Goal: Information Seeking & Learning: Learn about a topic

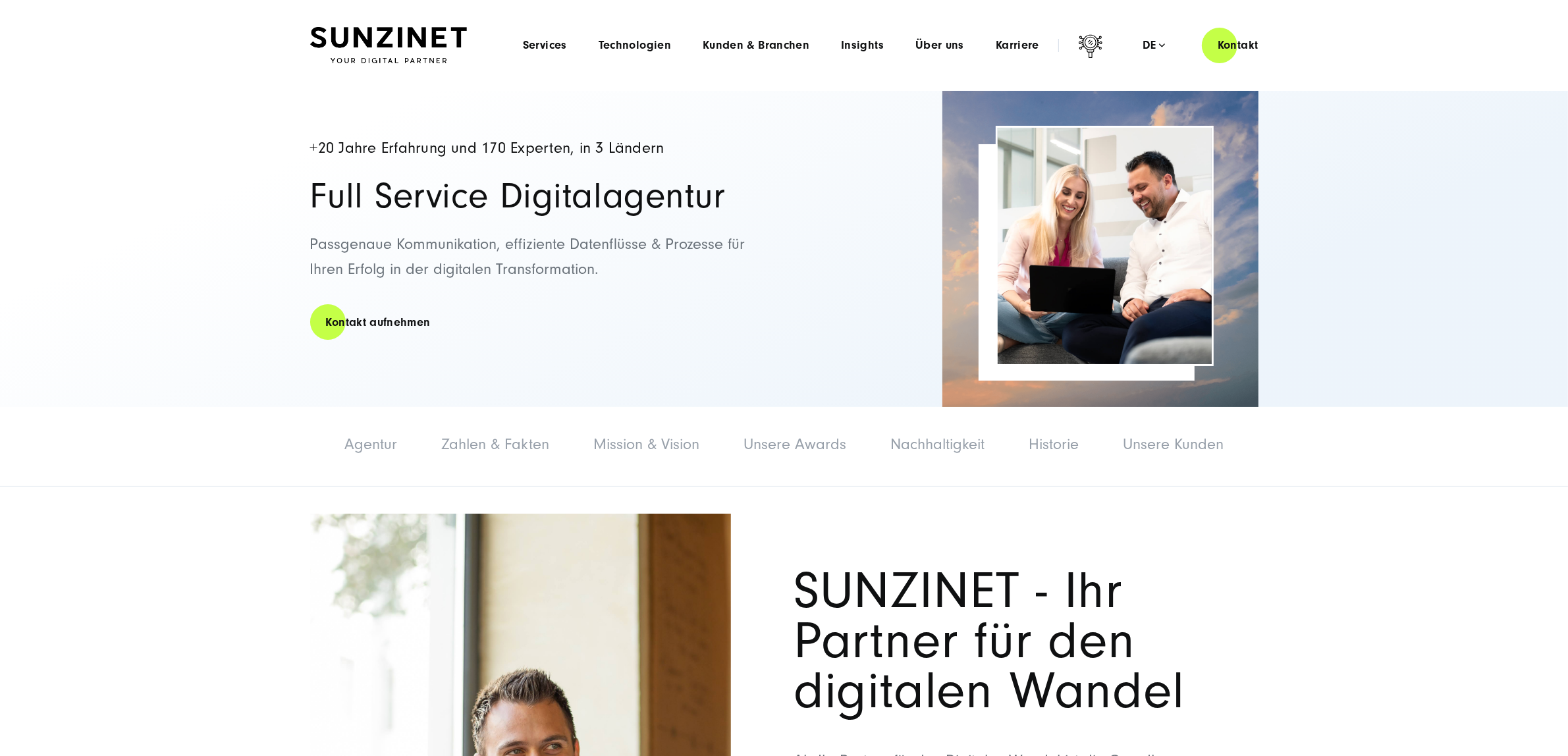
click at [547, 53] on div "Menu Services Menu Full Service Digitalagentur Wir lösen komplexe Herausforderu…" at bounding box center [890, 46] width 767 height 38
click at [549, 48] on span "Services" at bounding box center [545, 45] width 44 height 13
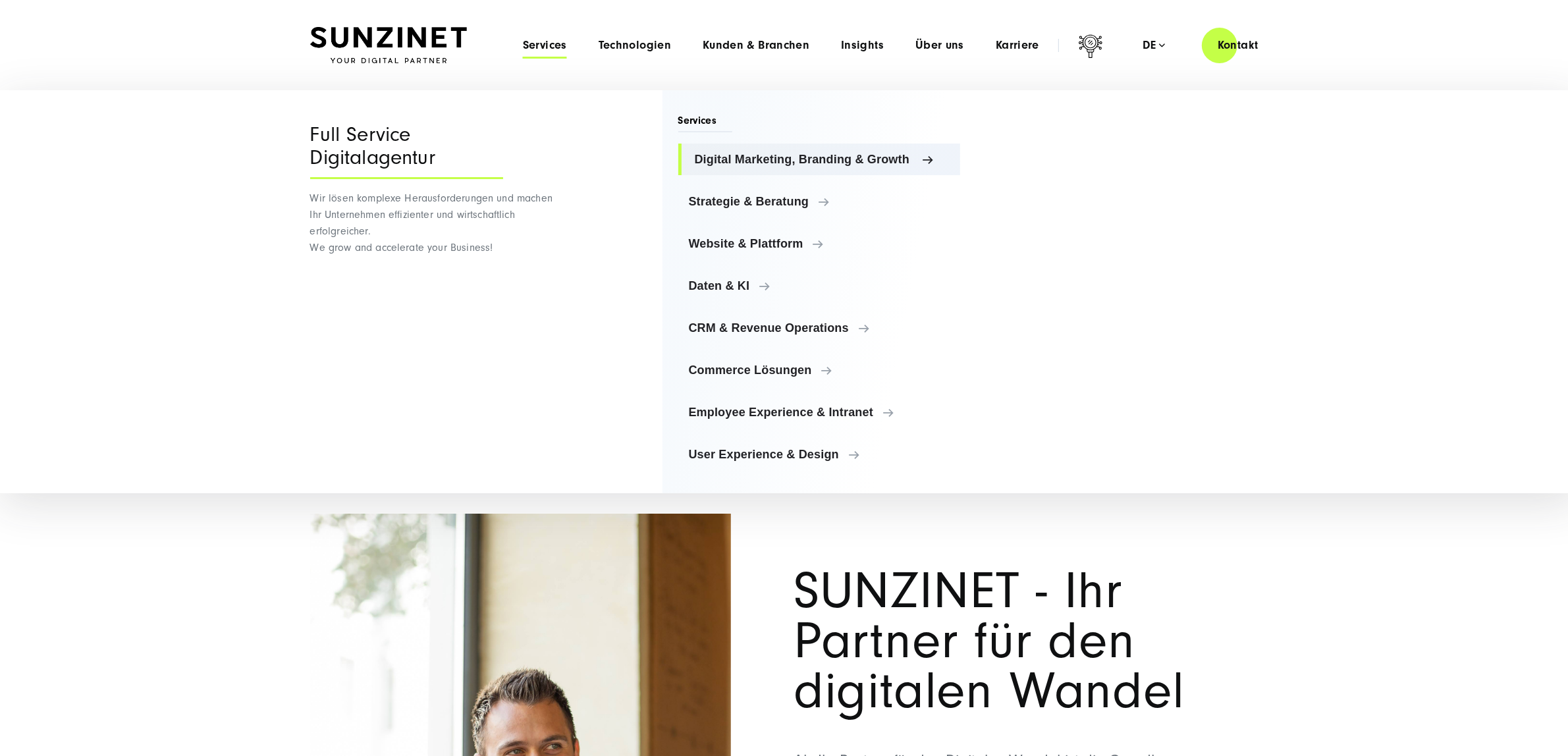
click at [719, 156] on span "Digital Marketing, Branding & Growth" at bounding box center [822, 159] width 255 height 13
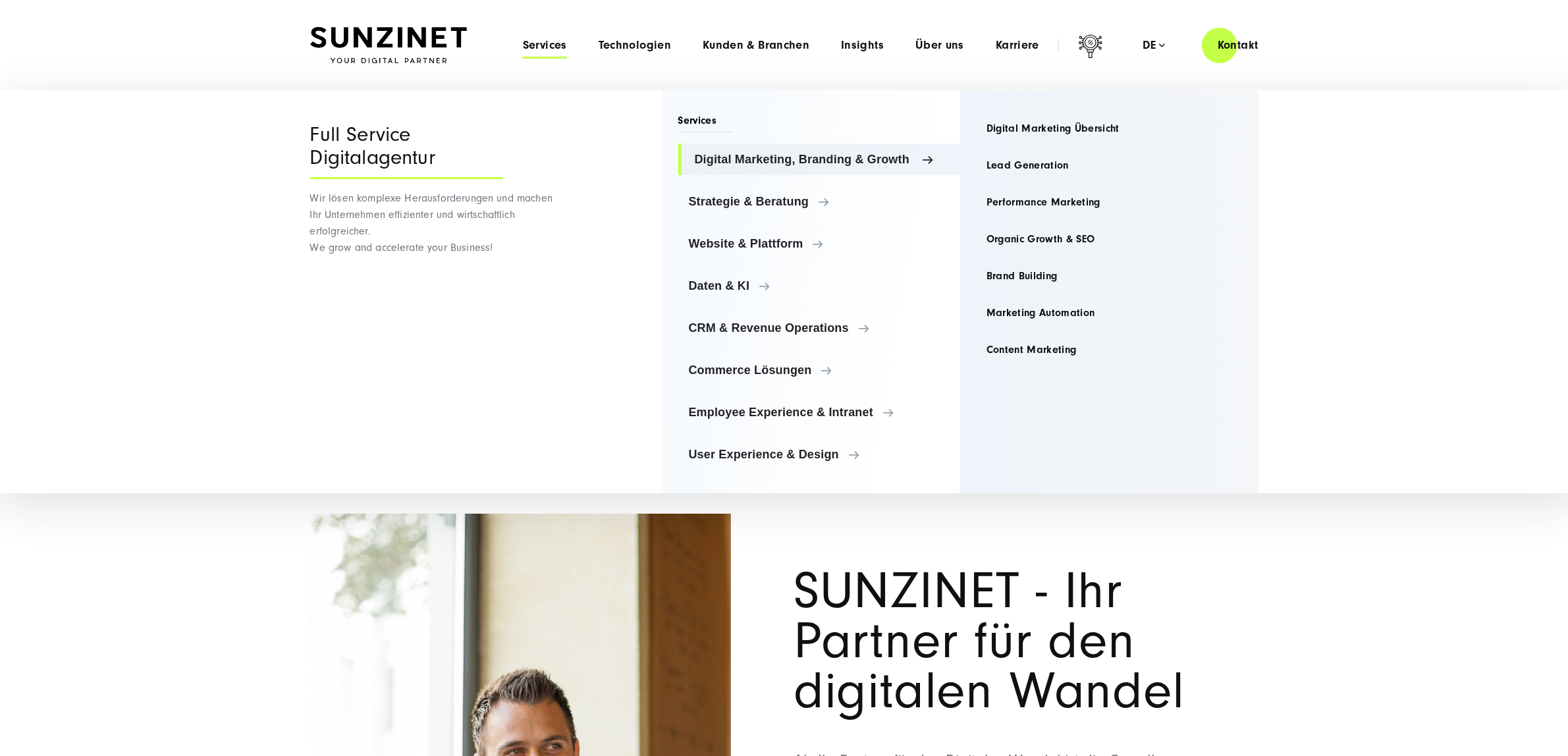
click at [815, 158] on span "Digital Marketing, Branding & Growth" at bounding box center [822, 159] width 255 height 13
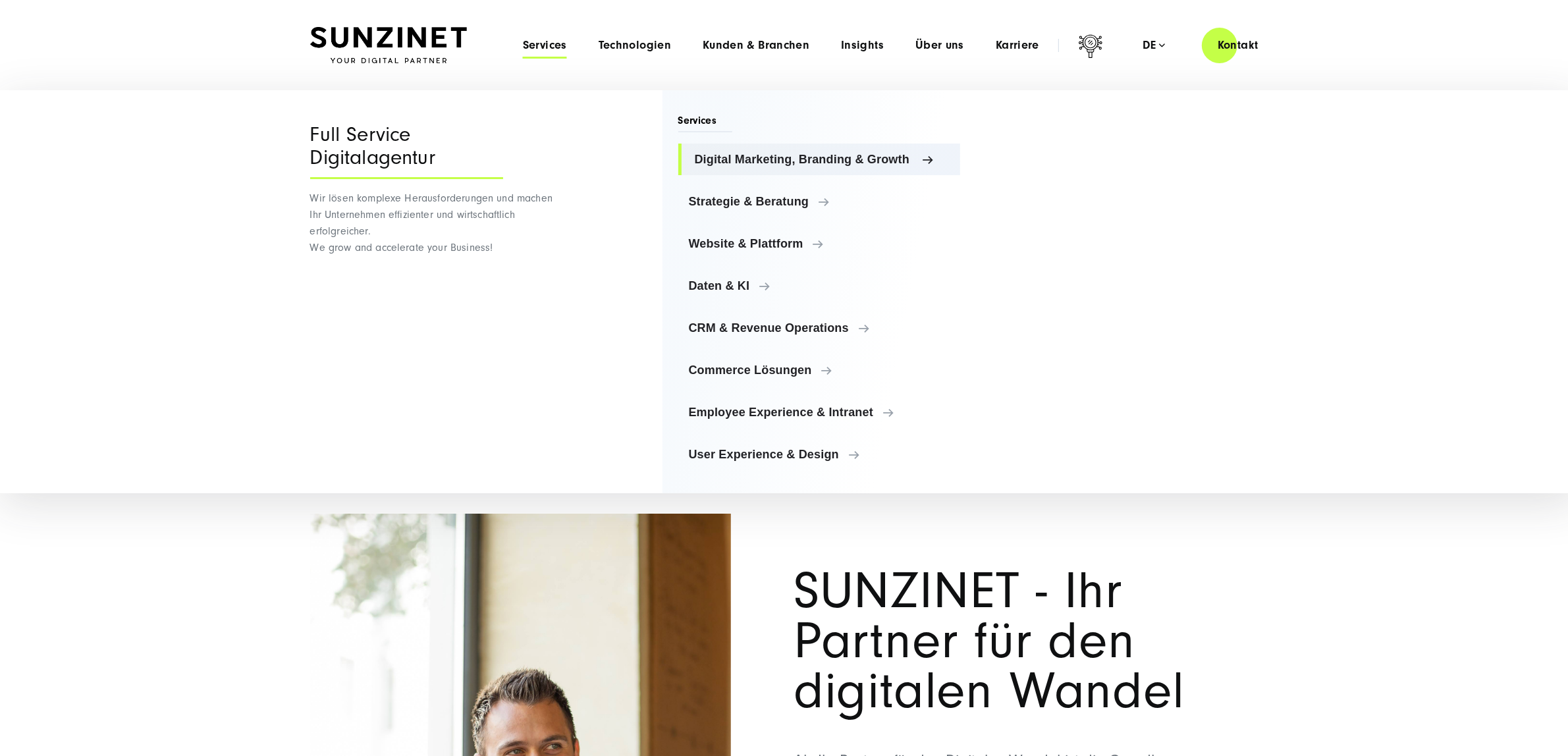
click at [790, 158] on span "Digital Marketing, Branding & Growth" at bounding box center [822, 159] width 255 height 13
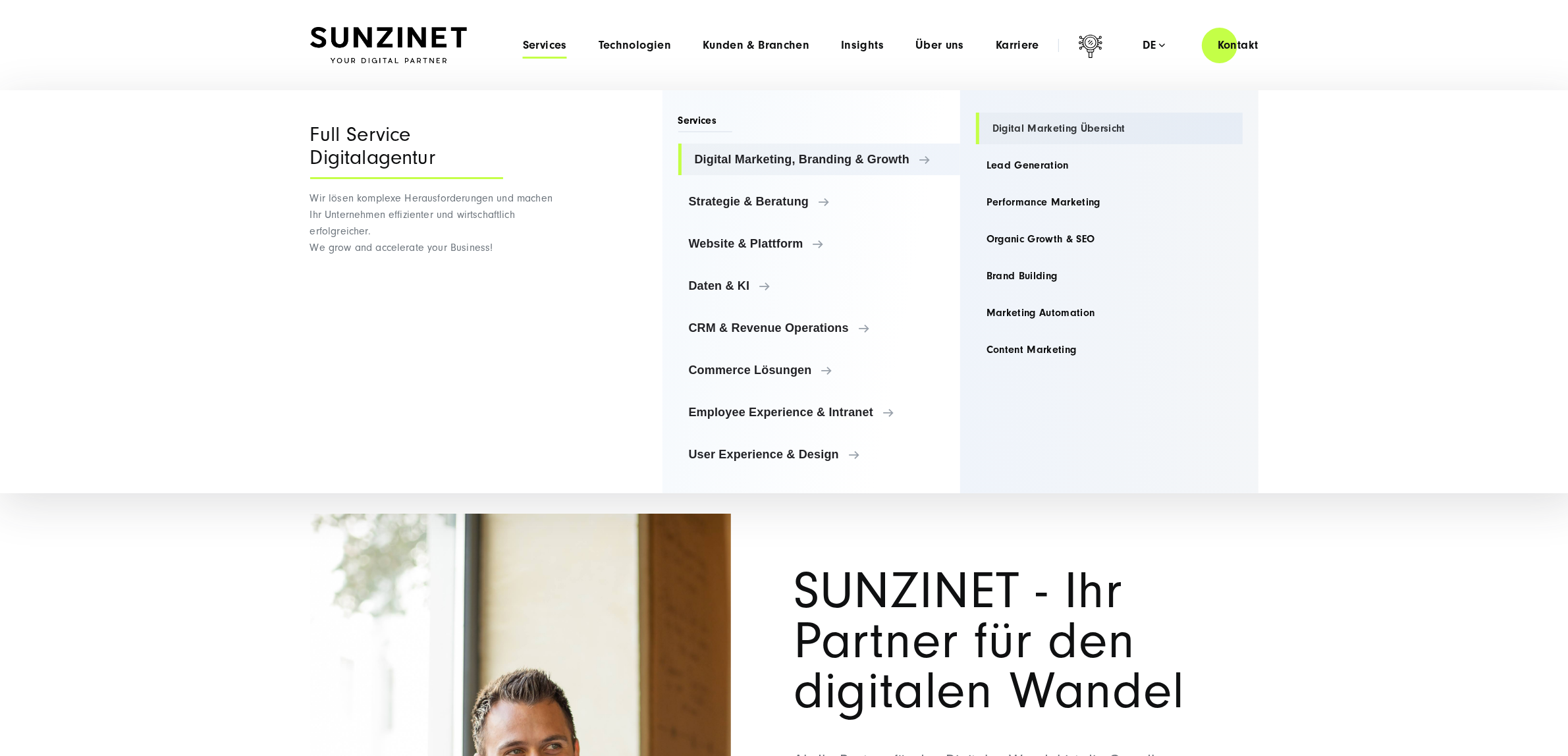
click at [1037, 130] on link "Digital Marketing Übersicht" at bounding box center [1109, 128] width 267 height 32
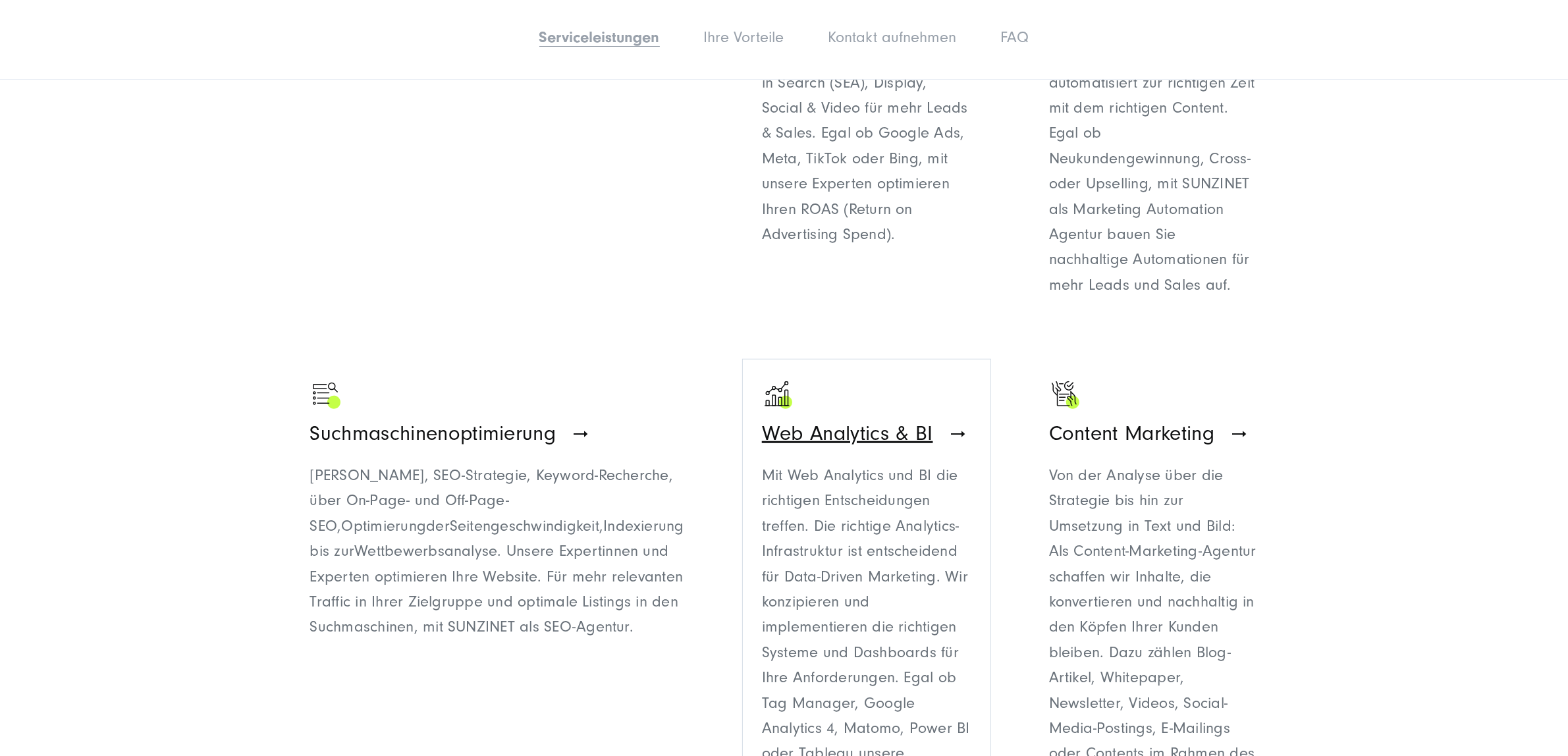
scroll to position [1317, 0]
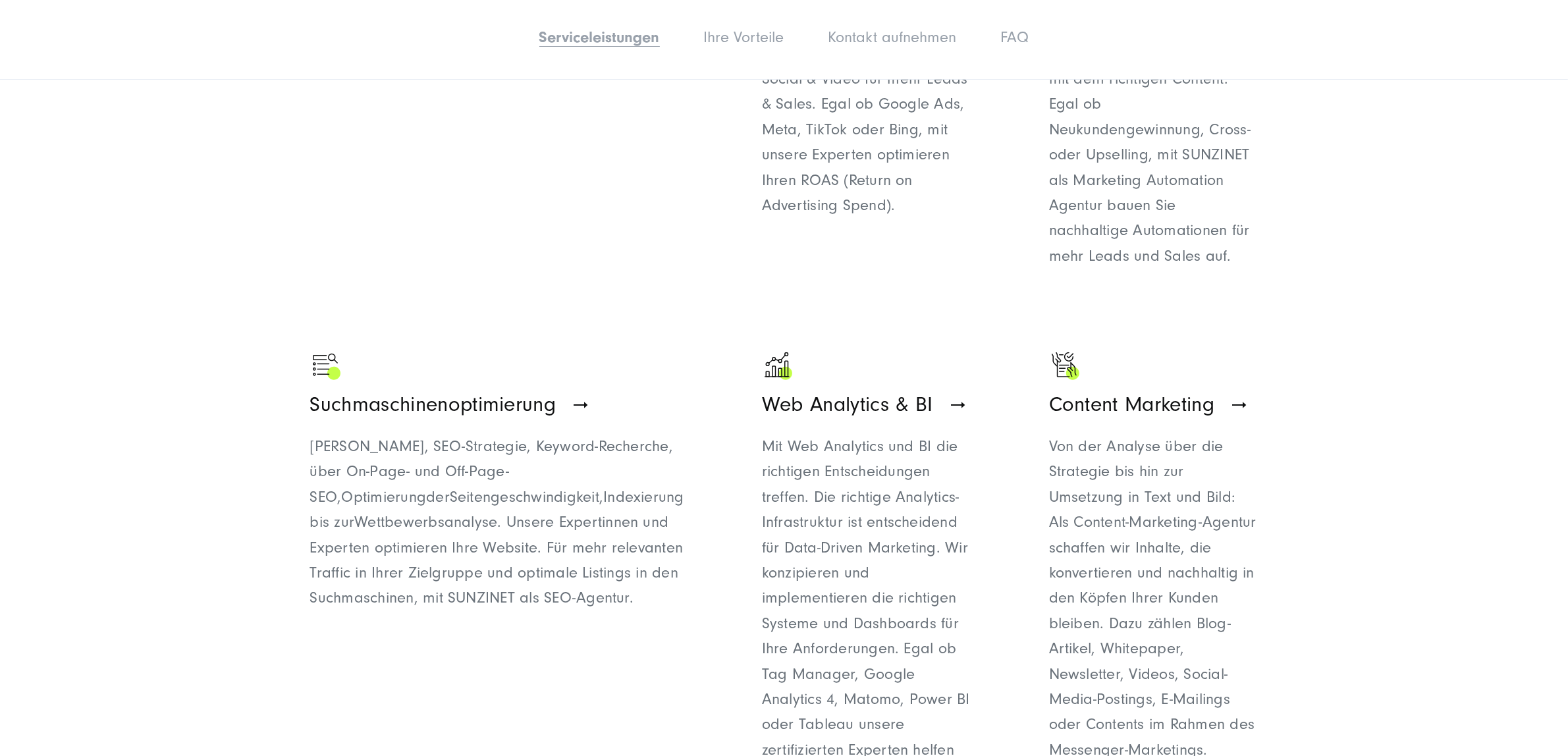
click at [1465, 360] on section "Unsere Digital Marketing Services Termin buchen Digital Marketing Strategie Per…" at bounding box center [784, 479] width 1568 height 2052
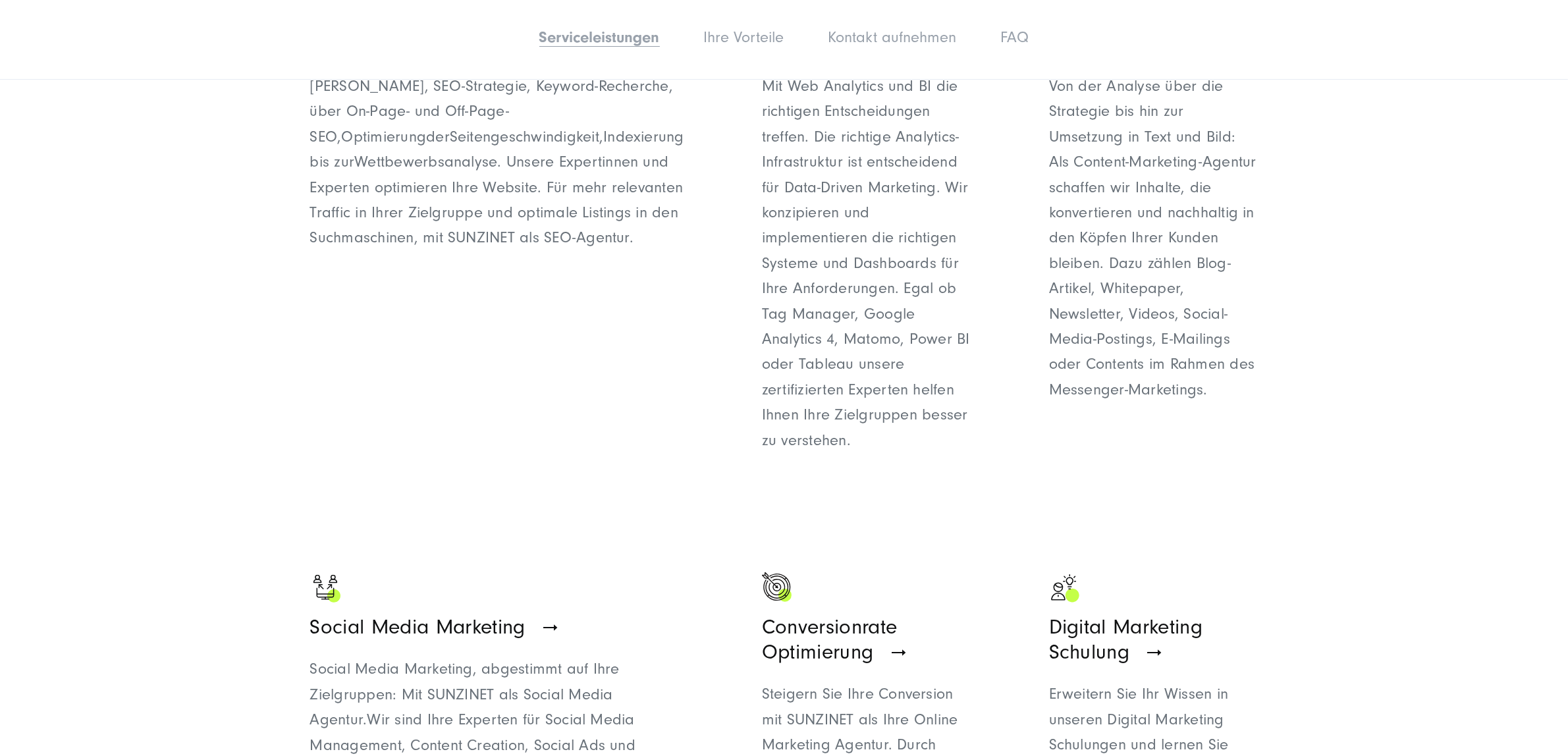
scroll to position [1892, 0]
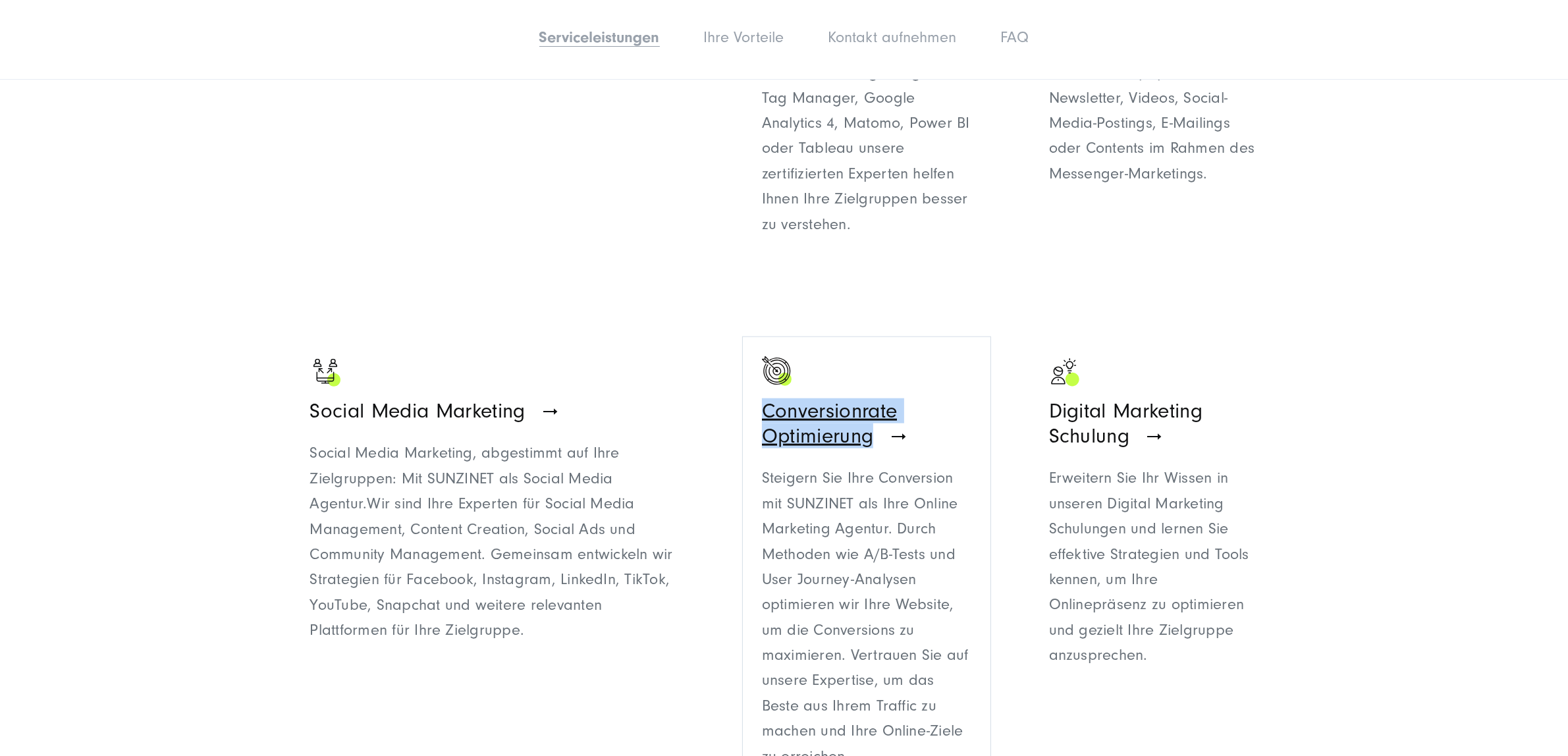
drag, startPoint x: 666, startPoint y: 234, endPoint x: 916, endPoint y: 228, distance: 250.1
click at [916, 228] on ul "Digital Marketing Strategie Analyse, Konzept & Roll-Out, die Bestandteile für I…" at bounding box center [783, 8] width 948 height 1571
copy span "Conversionrate Optimierung"
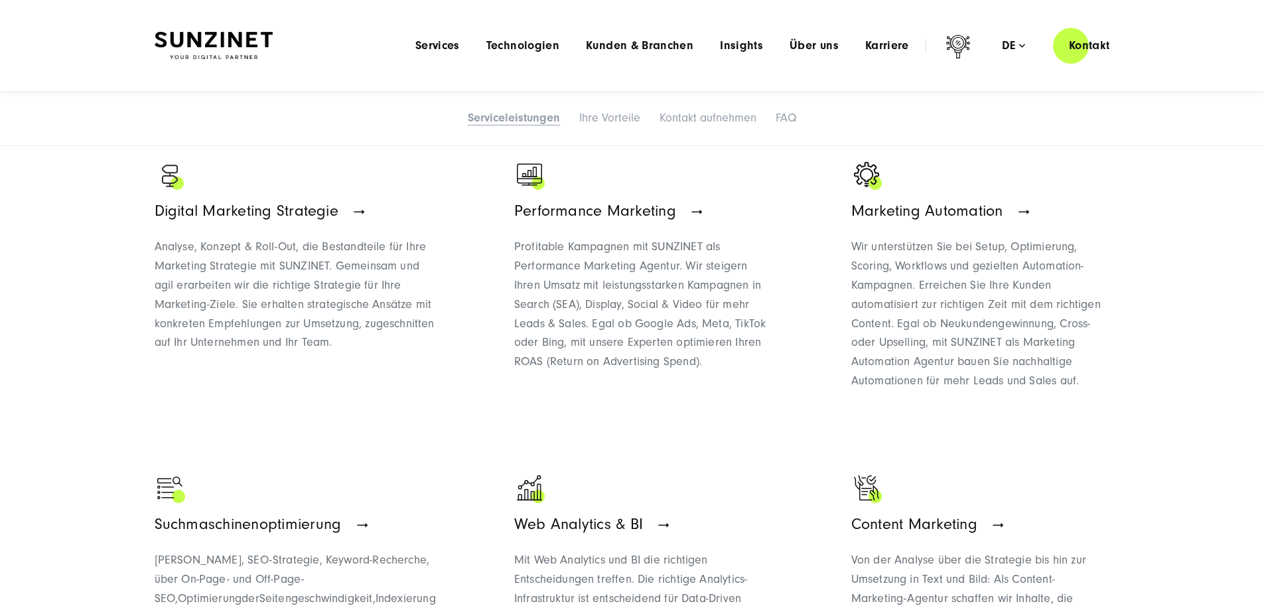
scroll to position [515, 0]
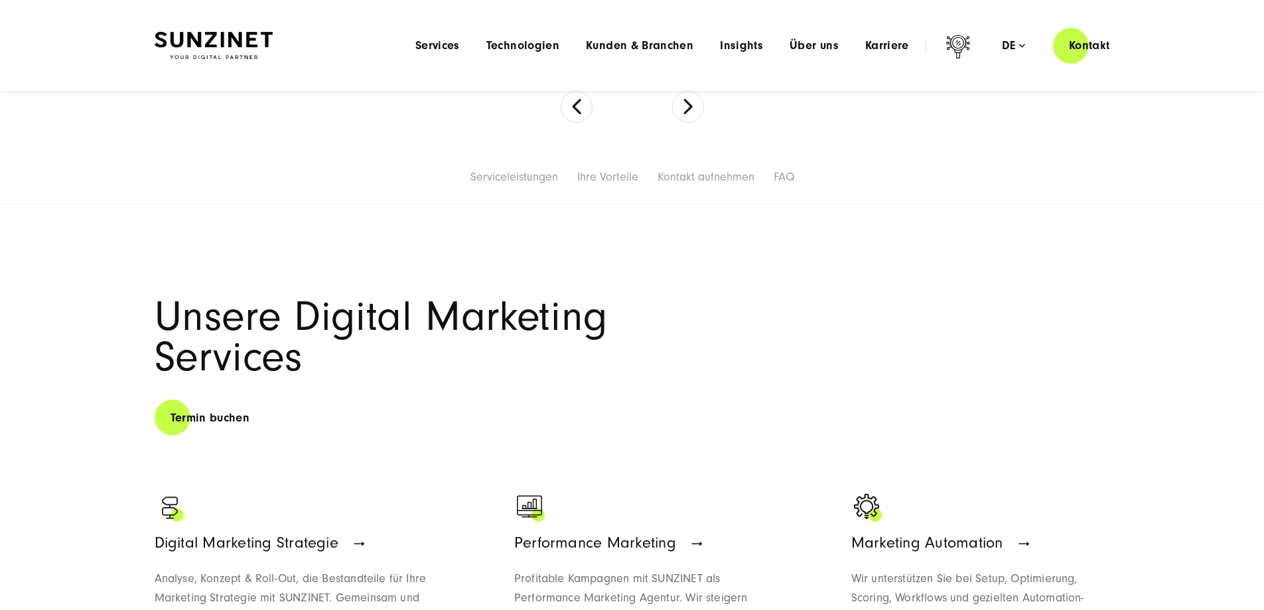
click at [419, 381] on span "Unsere Digital Marketing Services" at bounding box center [381, 337] width 453 height 88
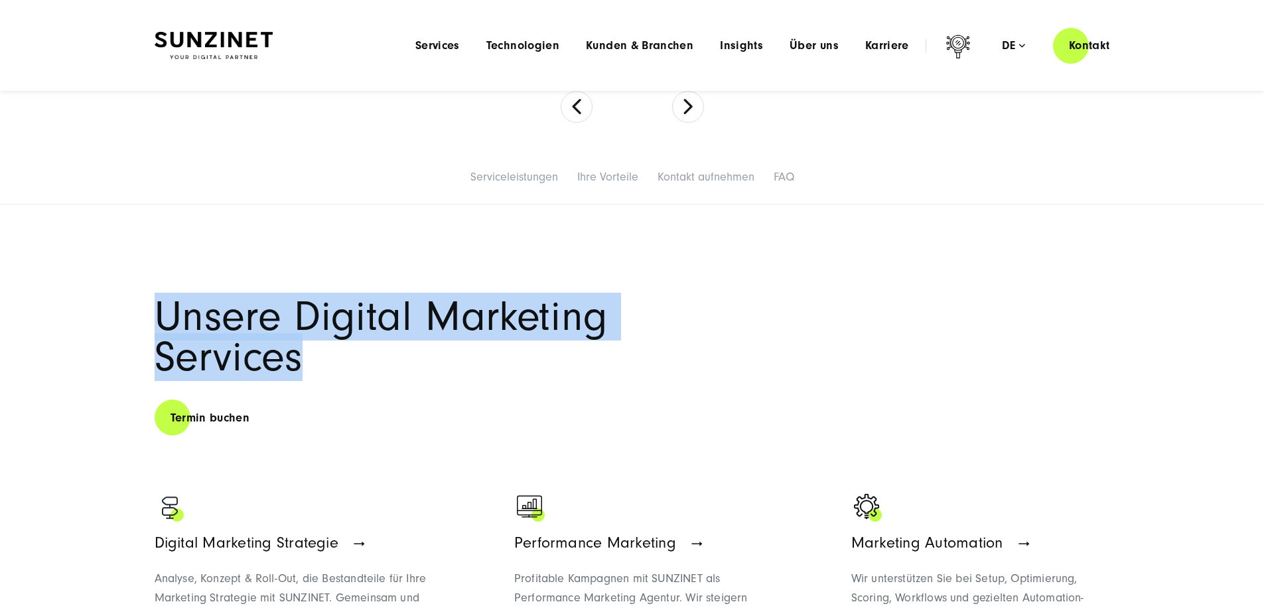
click at [419, 381] on span "Unsere Digital Marketing Services" at bounding box center [381, 337] width 453 height 88
copy div "Unsere Digital Marketing Services"
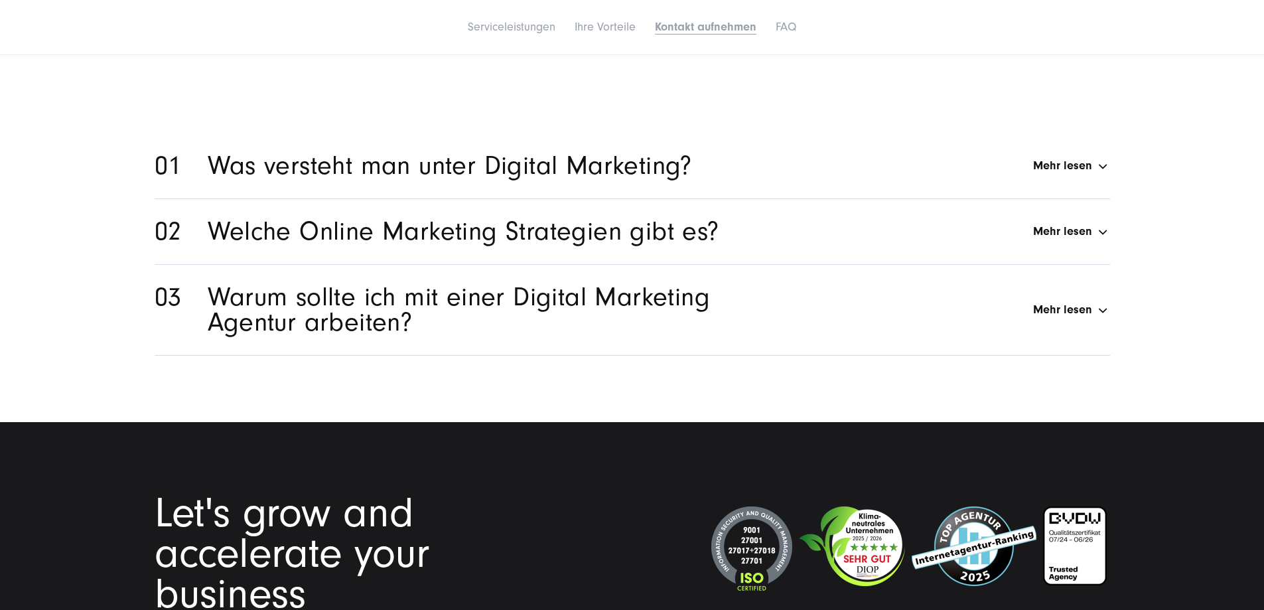
scroll to position [6684, 0]
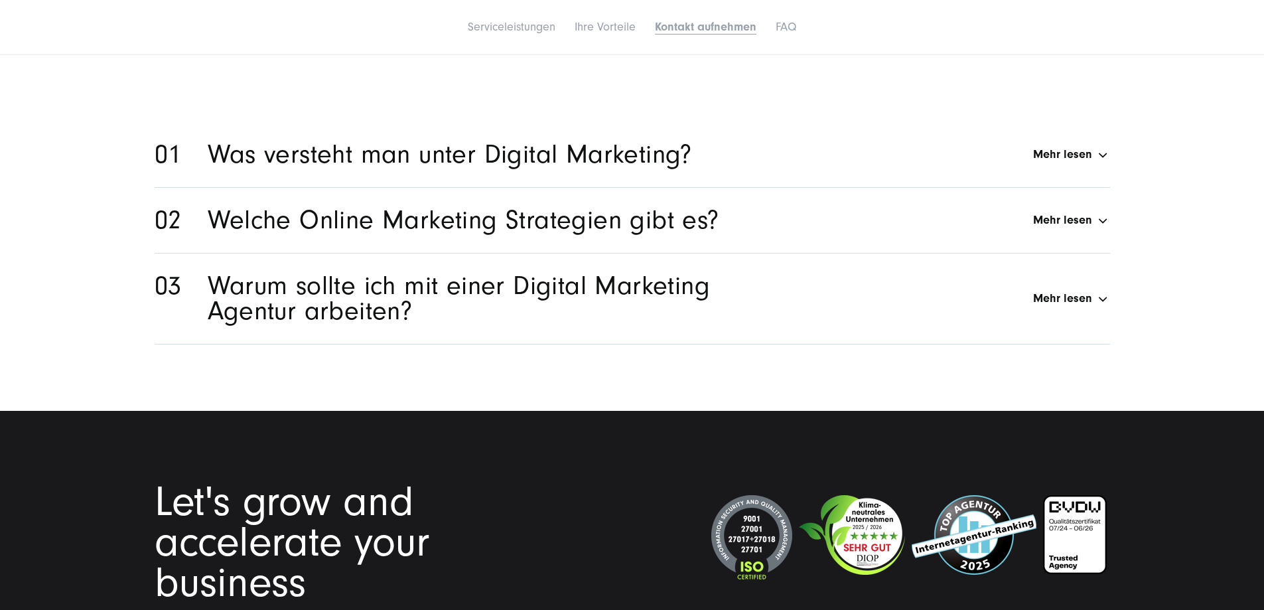
drag, startPoint x: 376, startPoint y: 267, endPoint x: 104, endPoint y: 155, distance: 294.2
copy h1 "Sie wollen mehr Präsenz durch Digital Marketing?"
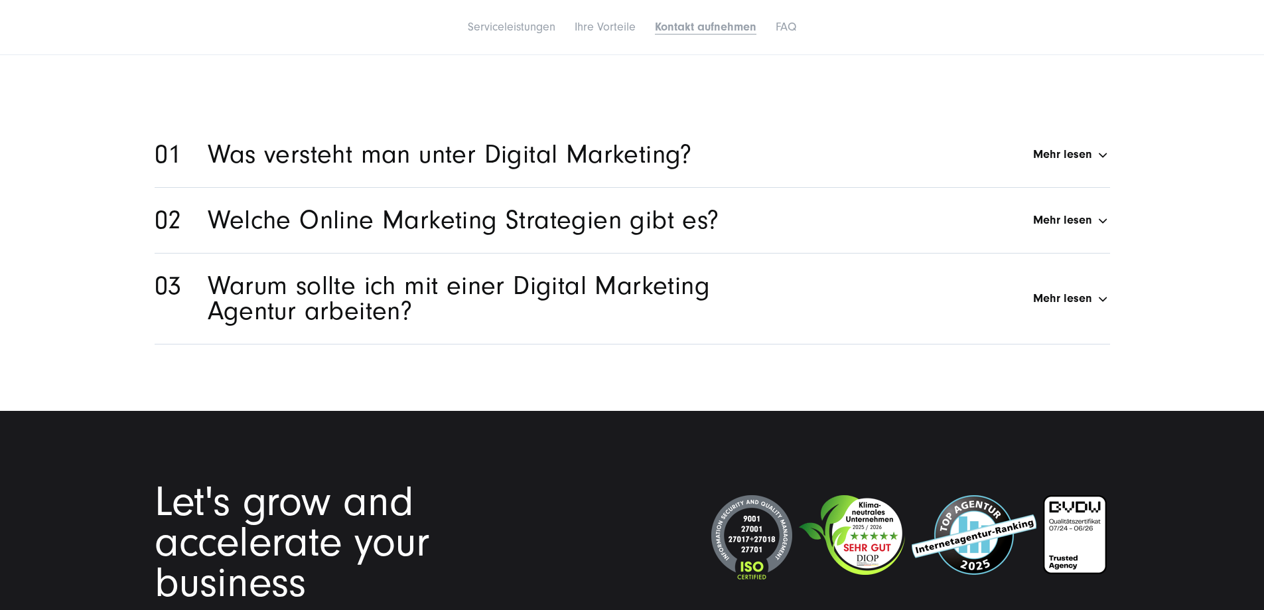
drag, startPoint x: 295, startPoint y: 373, endPoint x: 103, endPoint y: 313, distance: 200.2
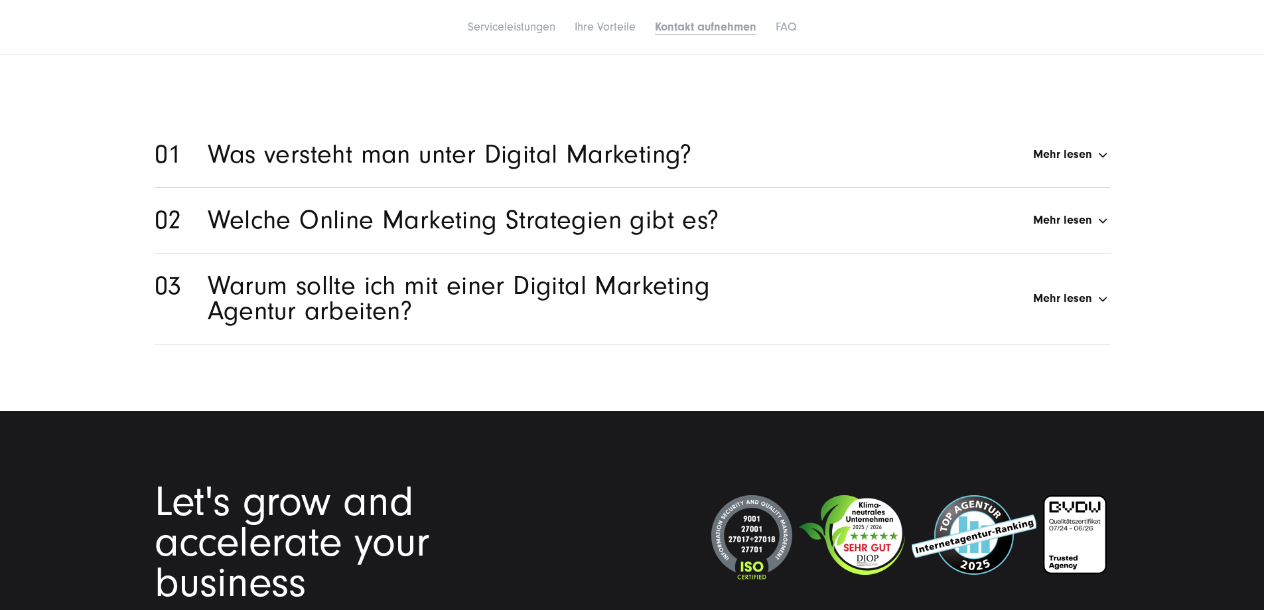
drag, startPoint x: 151, startPoint y: 318, endPoint x: 283, endPoint y: 343, distance: 134.9
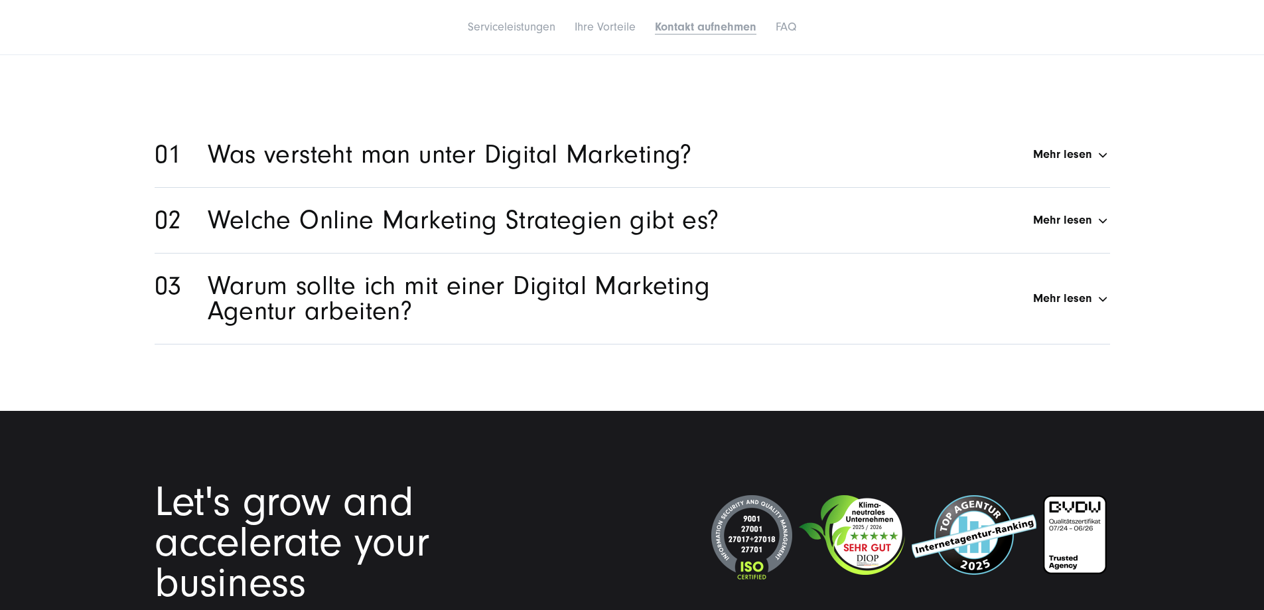
copy p "Lassen Sie uns persönlich über Ihre Digital Marketing Herausforderungen spreche…"
drag, startPoint x: 163, startPoint y: 167, endPoint x: 472, endPoint y: 279, distance: 328.0
copy h1 "Sie wollen mehr Präsenz durch Digital Marketing?"
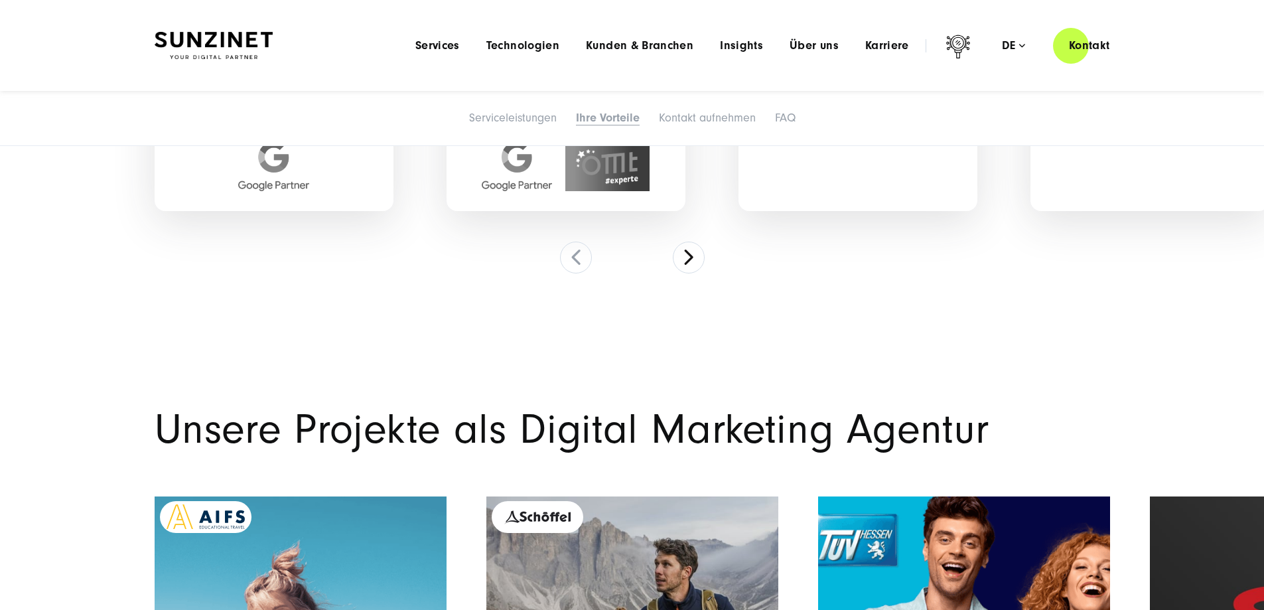
scroll to position [4429, 0]
